Goal: Information Seeking & Learning: Learn about a topic

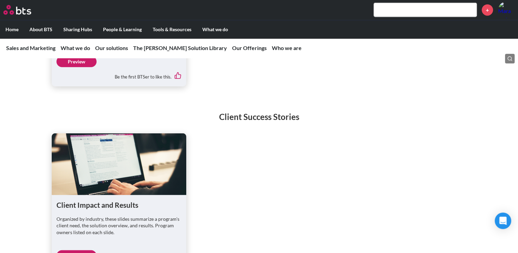
scroll to position [1633, 0]
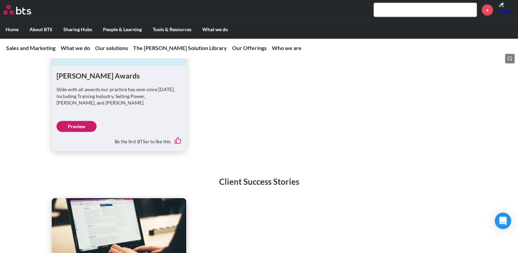
click at [403, 3] on input "text" at bounding box center [425, 10] width 103 height 14
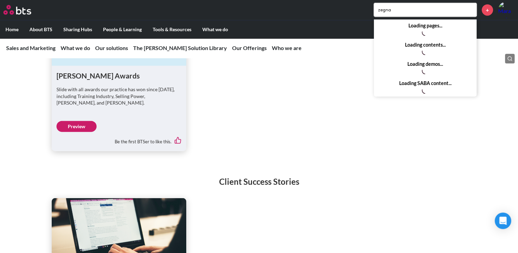
type input "zegna"
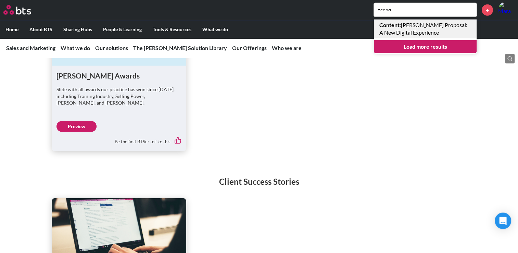
click at [419, 31] on link "Content : Ermenegildo Zegna Proposal: A New Digital Experience" at bounding box center [425, 29] width 103 height 19
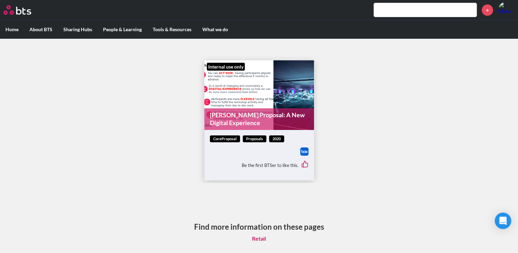
click at [239, 131] on div "coreProposal Proposals 2020 Be the first BTSer to like this." at bounding box center [260, 155] width 110 height 50
click at [245, 123] on link "[PERSON_NAME] Proposal: A New Digital Experience" at bounding box center [260, 119] width 110 height 22
click at [119, 188] on main "Internal use only [PERSON_NAME] Proposal: A New Digital Experience coreProposal…" at bounding box center [259, 147] width 518 height 219
